Goal: Check status: Check status

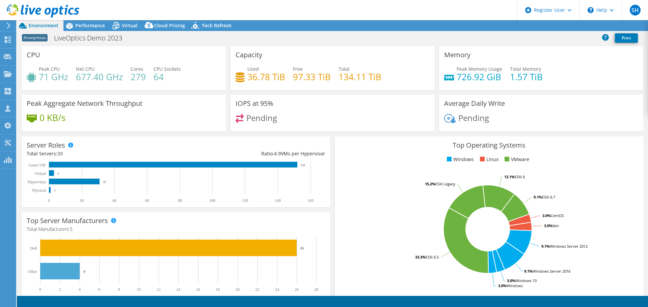
select select "USD"
select select "USEast"
select select "GBP"
click at [9, 43] on div at bounding box center [8, 40] width 8 height 7
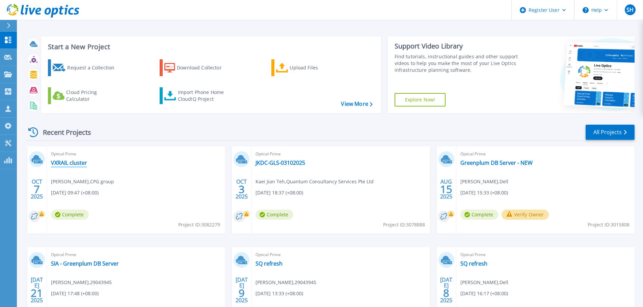
click at [79, 162] on link "VXRAIL cluster" at bounding box center [69, 163] width 36 height 7
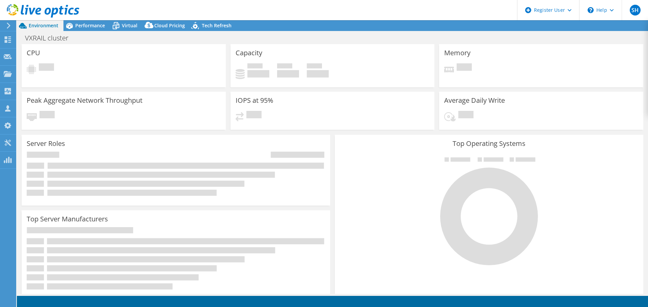
select select "USD"
select select "Singapore"
select select "SGD"
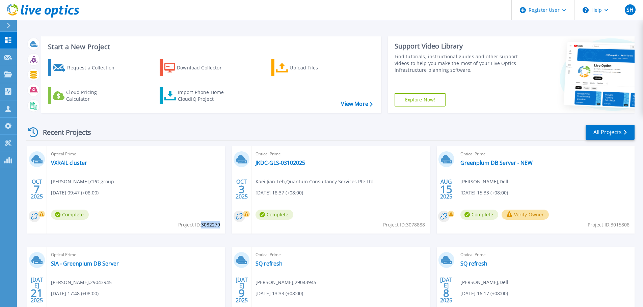
drag, startPoint x: 220, startPoint y: 224, endPoint x: 201, endPoint y: 225, distance: 18.3
click at [201, 225] on span "Project ID: 3082279" at bounding box center [199, 224] width 42 height 7
copy span "3082279"
drag, startPoint x: 201, startPoint y: 223, endPoint x: 208, endPoint y: 224, distance: 7.2
copy span "3082279"
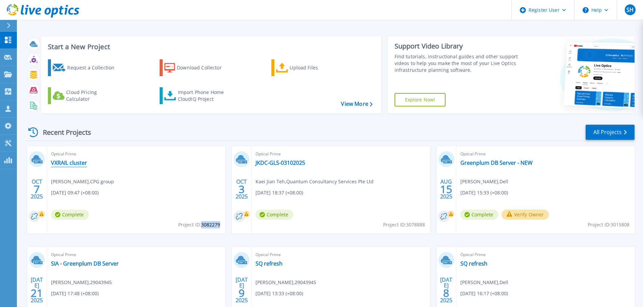
click at [73, 164] on link "VXRAIL cluster" at bounding box center [69, 163] width 36 height 7
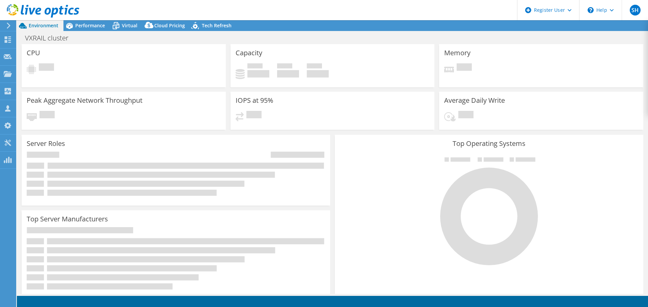
select select "Singapore"
select select "SGD"
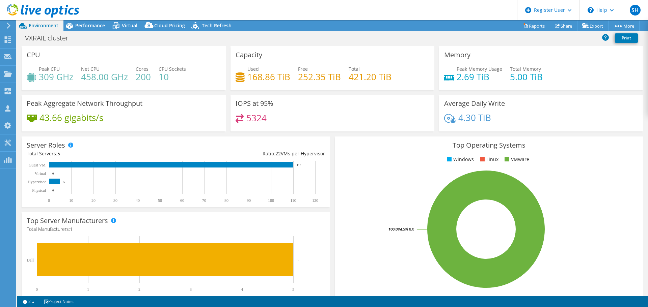
click at [258, 115] on h4 "5324" at bounding box center [256, 117] width 20 height 7
click at [249, 118] on h4 "5324" at bounding box center [256, 117] width 20 height 7
click at [87, 28] on span "Performance" at bounding box center [90, 25] width 30 height 6
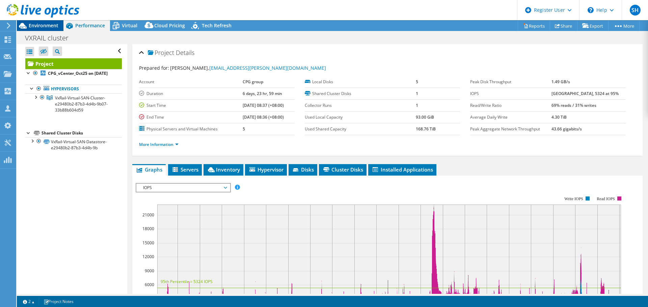
click at [53, 24] on span "Environment" at bounding box center [44, 25] width 30 height 6
